Goal: Book appointment/travel/reservation: Book appointment/travel/reservation

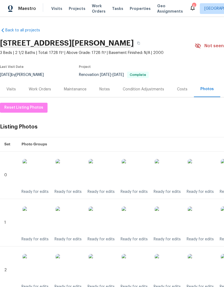
click at [59, 8] on span "Visits" at bounding box center [56, 8] width 11 height 5
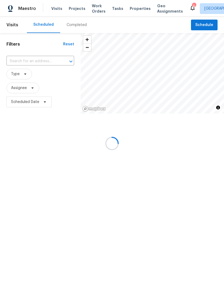
click at [27, 64] on div at bounding box center [112, 143] width 224 height 287
click at [29, 60] on input "text" at bounding box center [32, 61] width 53 height 8
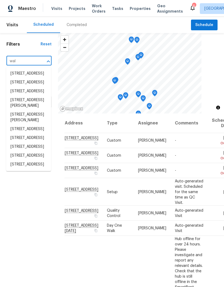
type input "wald"
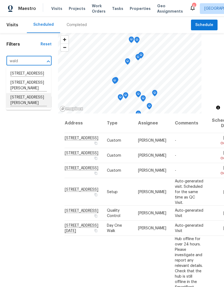
click at [21, 108] on li "[STREET_ADDRESS][PERSON_NAME]" at bounding box center [28, 100] width 45 height 15
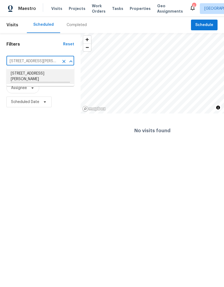
click at [38, 77] on li "[STREET_ADDRESS][PERSON_NAME]" at bounding box center [40, 76] width 68 height 15
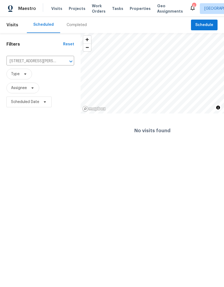
click at [39, 79] on span "Type" at bounding box center [40, 74] width 68 height 11
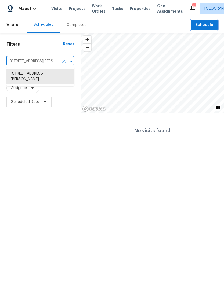
click at [202, 24] on span "Schedule" at bounding box center [204, 25] width 18 height 7
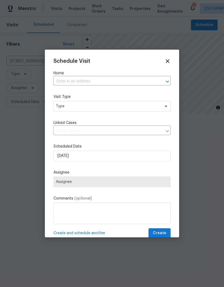
click at [71, 75] on label "Home" at bounding box center [111, 73] width 117 height 5
click at [69, 81] on input "text" at bounding box center [104, 81] width 102 height 8
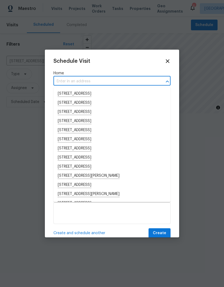
click at [68, 82] on input "text" at bounding box center [104, 81] width 102 height 8
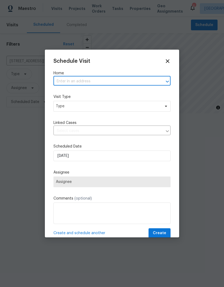
paste input "[STREET_ADDRESS][PERSON_NAME]"
type input "[STREET_ADDRESS][PERSON_NAME]"
click at [75, 94] on li "[STREET_ADDRESS][PERSON_NAME]" at bounding box center [111, 93] width 117 height 9
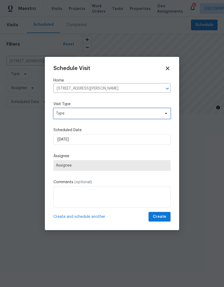
click at [65, 111] on span "Type" at bounding box center [108, 113] width 104 height 5
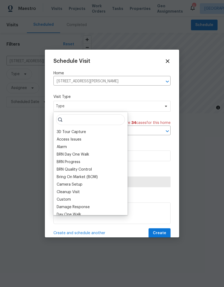
click at [77, 122] on input "search" at bounding box center [90, 119] width 69 height 11
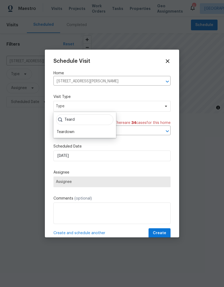
type input "Teard"
click at [70, 128] on div "Teardown" at bounding box center [84, 132] width 59 height 8
click at [68, 132] on div "Teardown" at bounding box center [66, 131] width 18 height 5
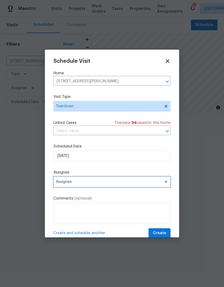
click at [64, 185] on span "Assignee" at bounding box center [111, 181] width 117 height 11
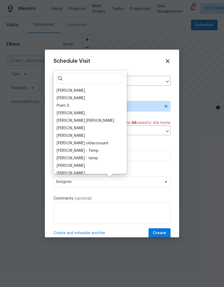
click at [64, 90] on div "[PERSON_NAME]" at bounding box center [71, 90] width 28 height 5
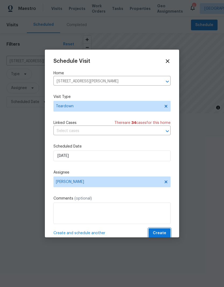
click at [162, 231] on span "Create" at bounding box center [159, 233] width 13 height 7
